Goal: Information Seeking & Learning: Learn about a topic

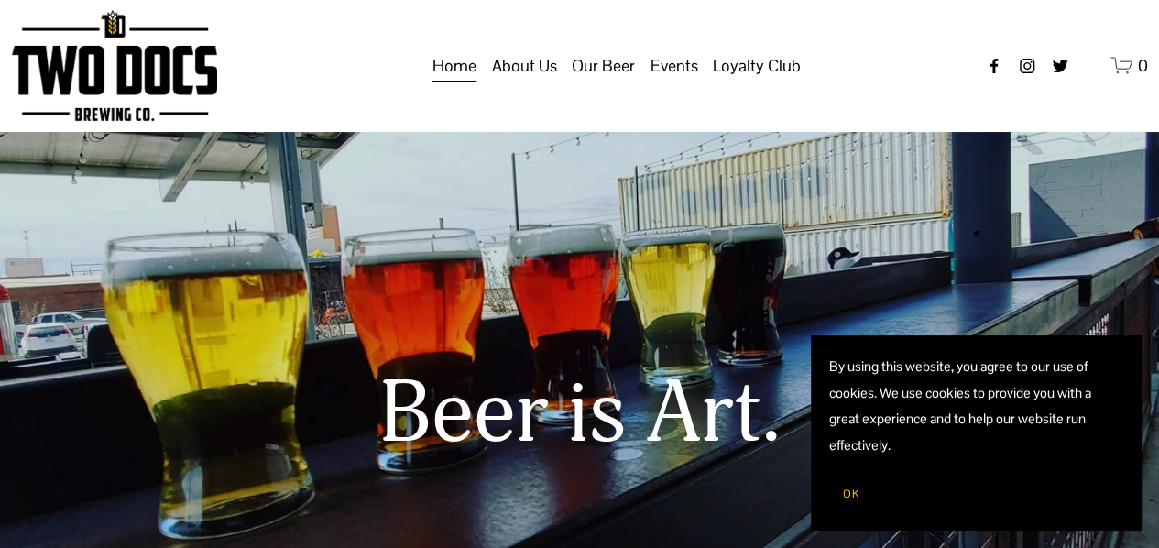
click at [247, 441] on h1 "Beer is Art." at bounding box center [580, 413] width 1136 height 96
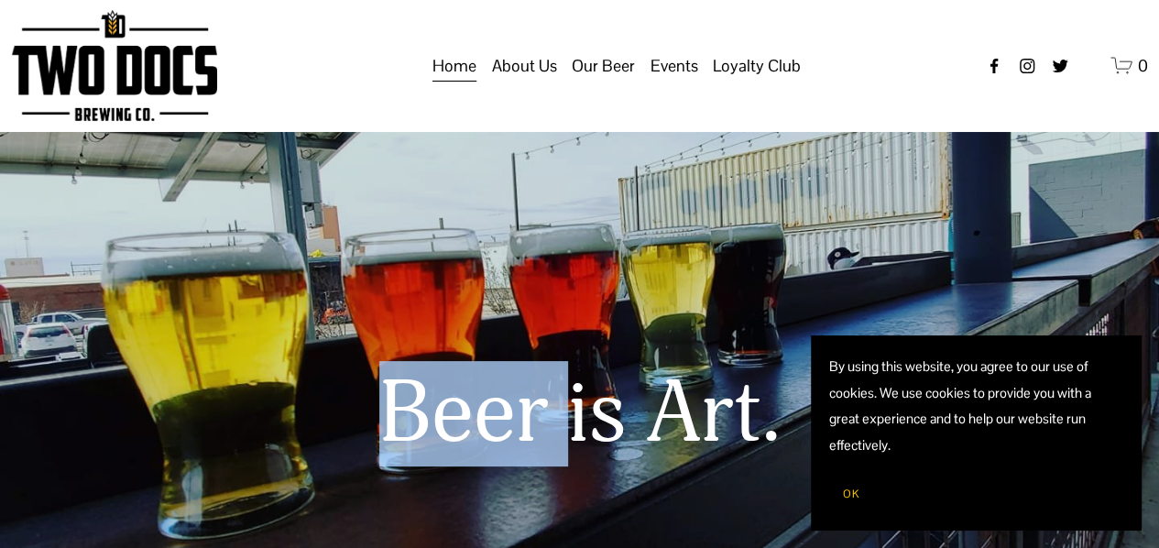
click at [247, 441] on h1 "Beer is Art." at bounding box center [580, 413] width 1136 height 96
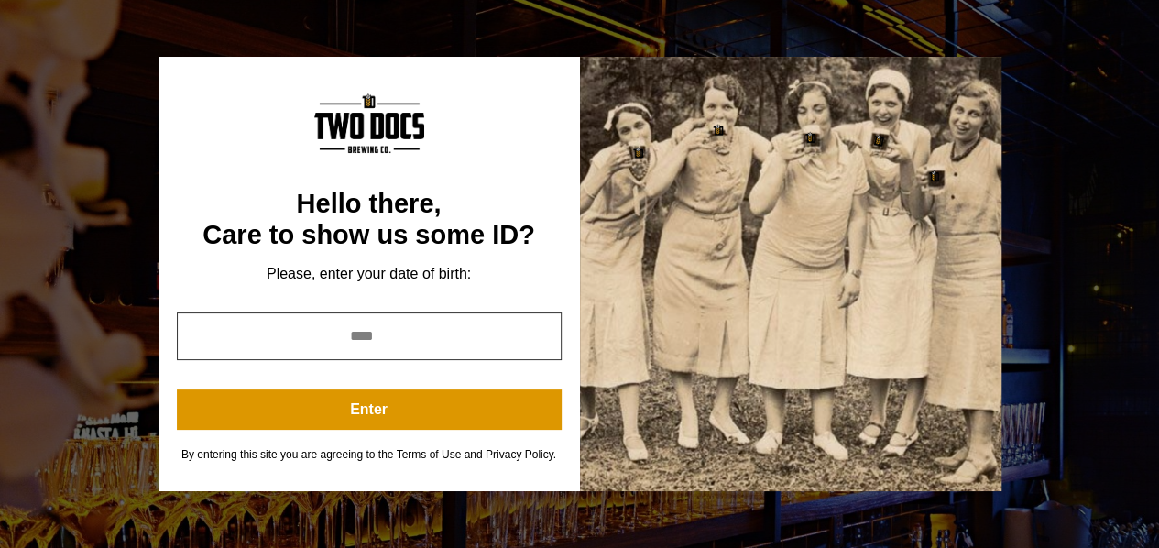
click at [405, 348] on input "year" at bounding box center [369, 336] width 385 height 48
type input "****"
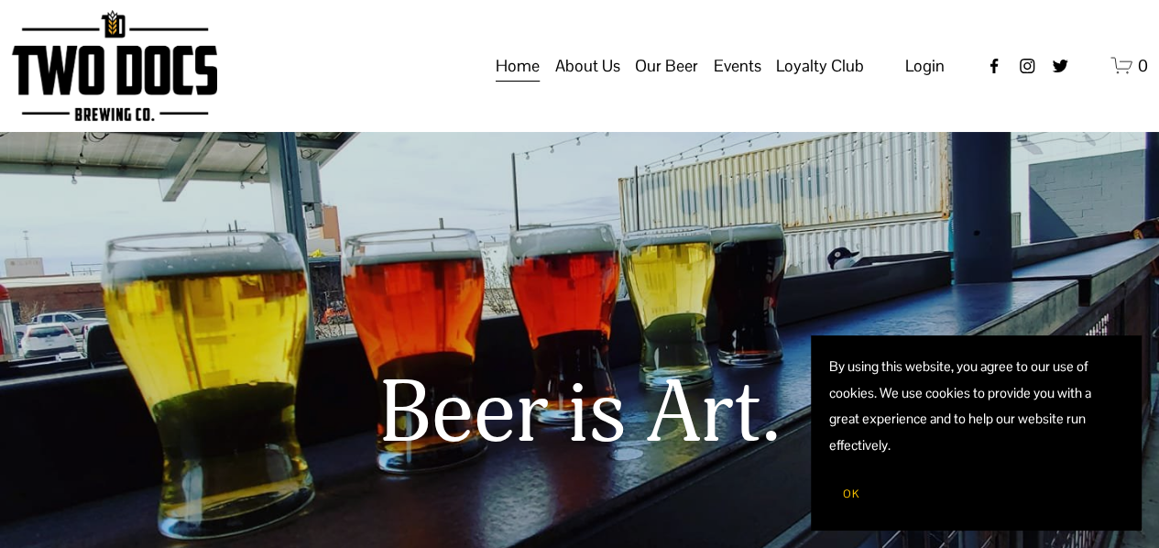
click at [0, 0] on span "Taproom Menu" at bounding box center [0, 0] width 0 height 0
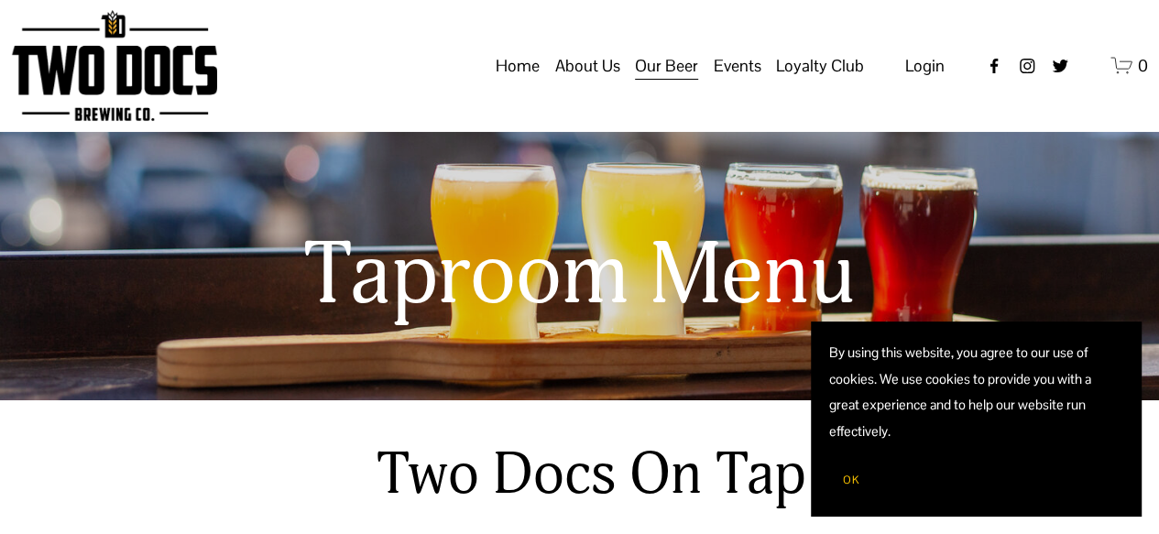
click at [0, 0] on span "Calendar" at bounding box center [0, 0] width 0 height 0
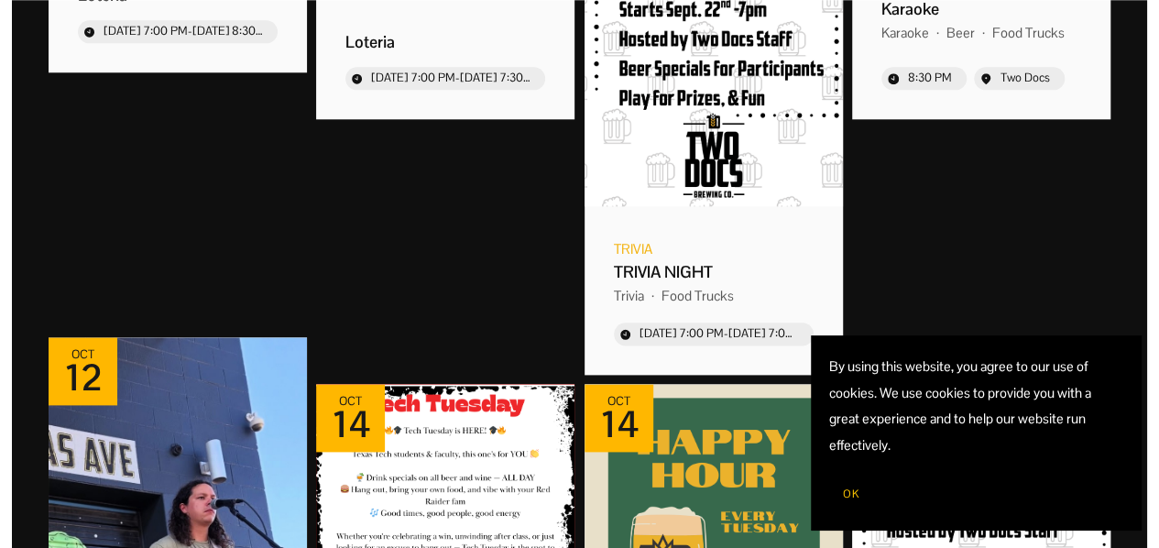
scroll to position [976, 0]
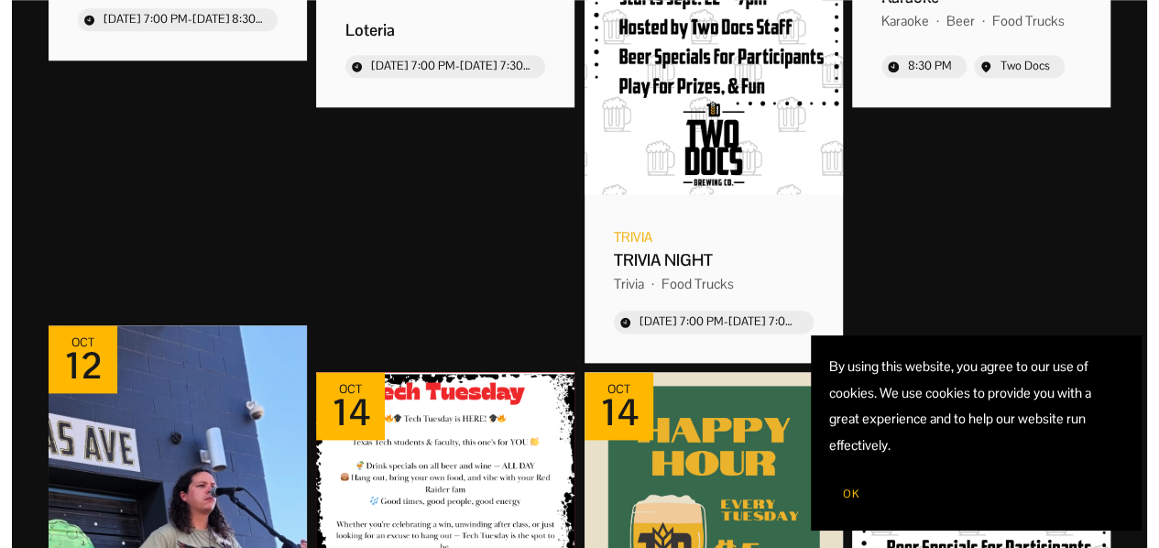
click at [848, 485] on button "OK" at bounding box center [851, 493] width 44 height 35
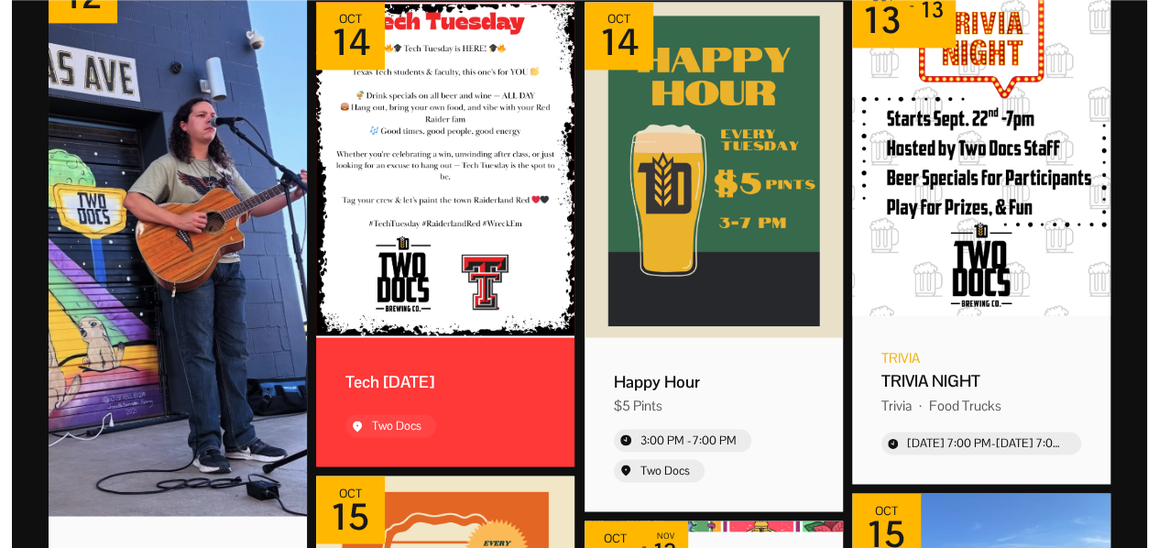
scroll to position [1343, 0]
